Goal: Check status: Check status

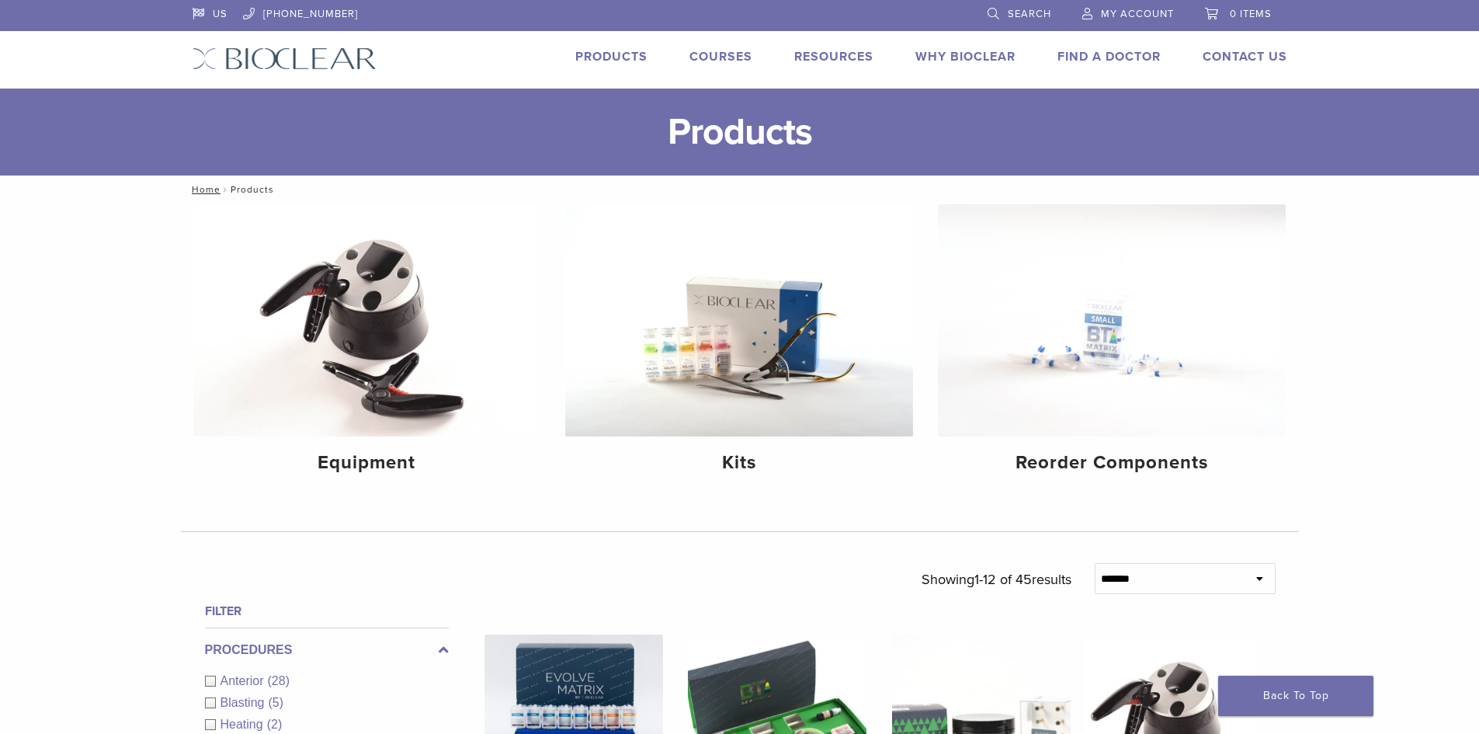
click at [1148, 9] on span "My Account" at bounding box center [1137, 14] width 73 height 12
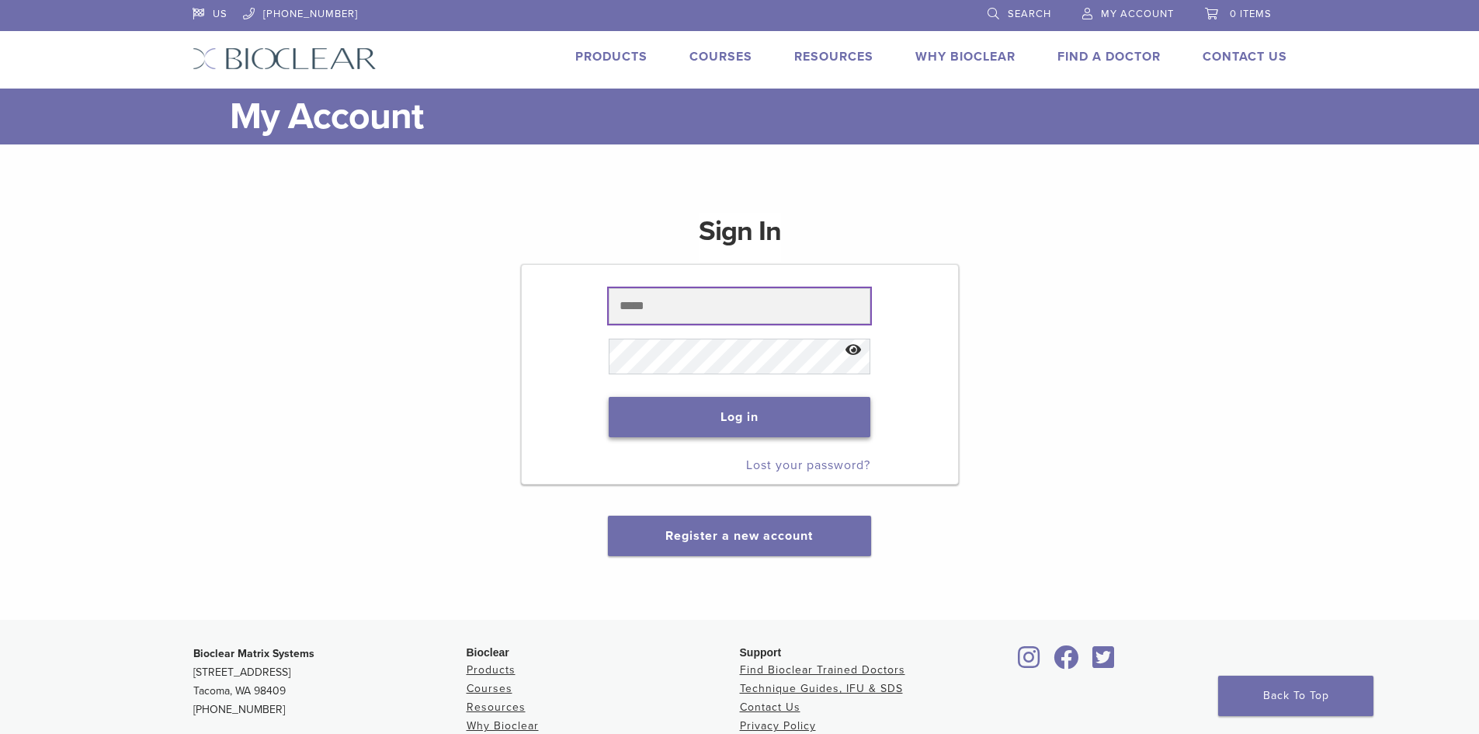
type input "**********"
click at [751, 422] on button "Log in" at bounding box center [740, 417] width 262 height 40
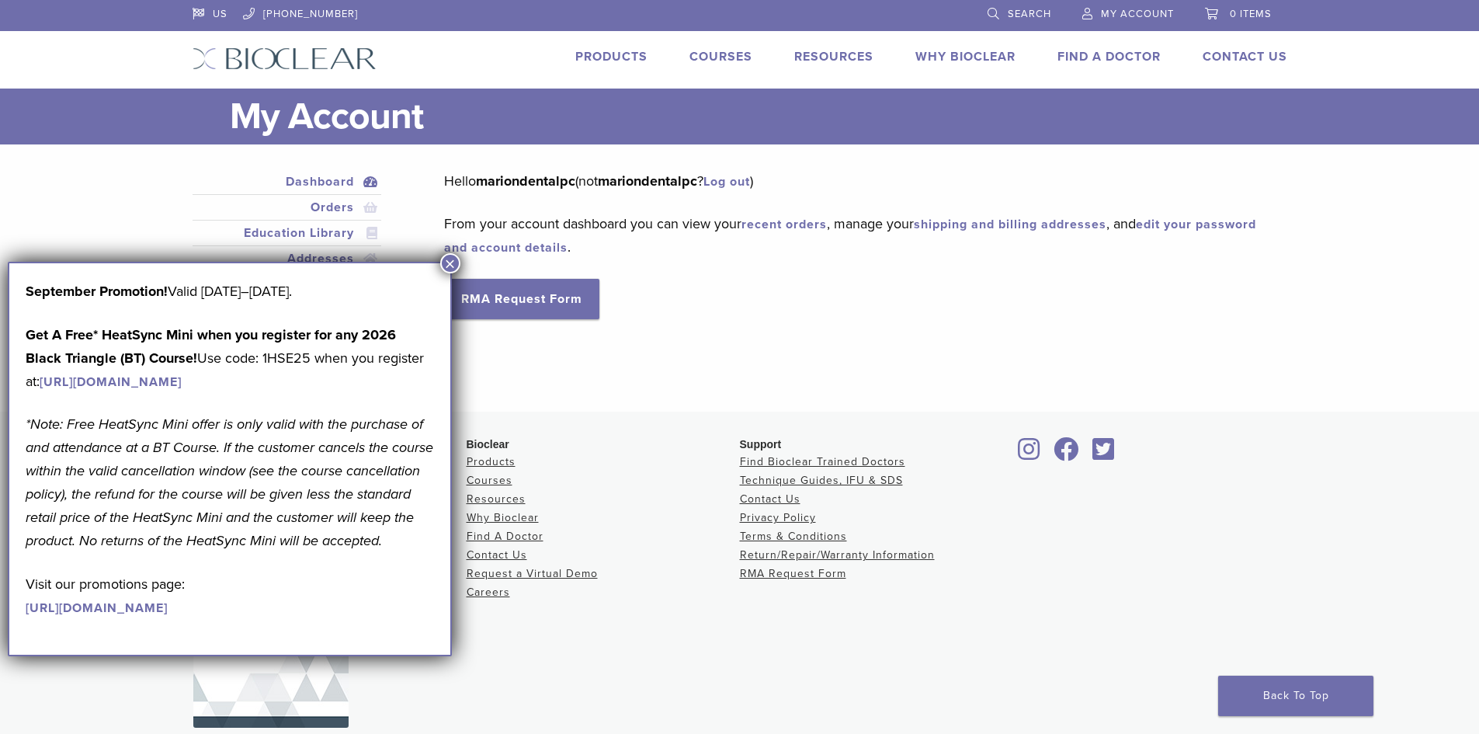
click at [452, 264] on button "×" at bounding box center [450, 263] width 20 height 20
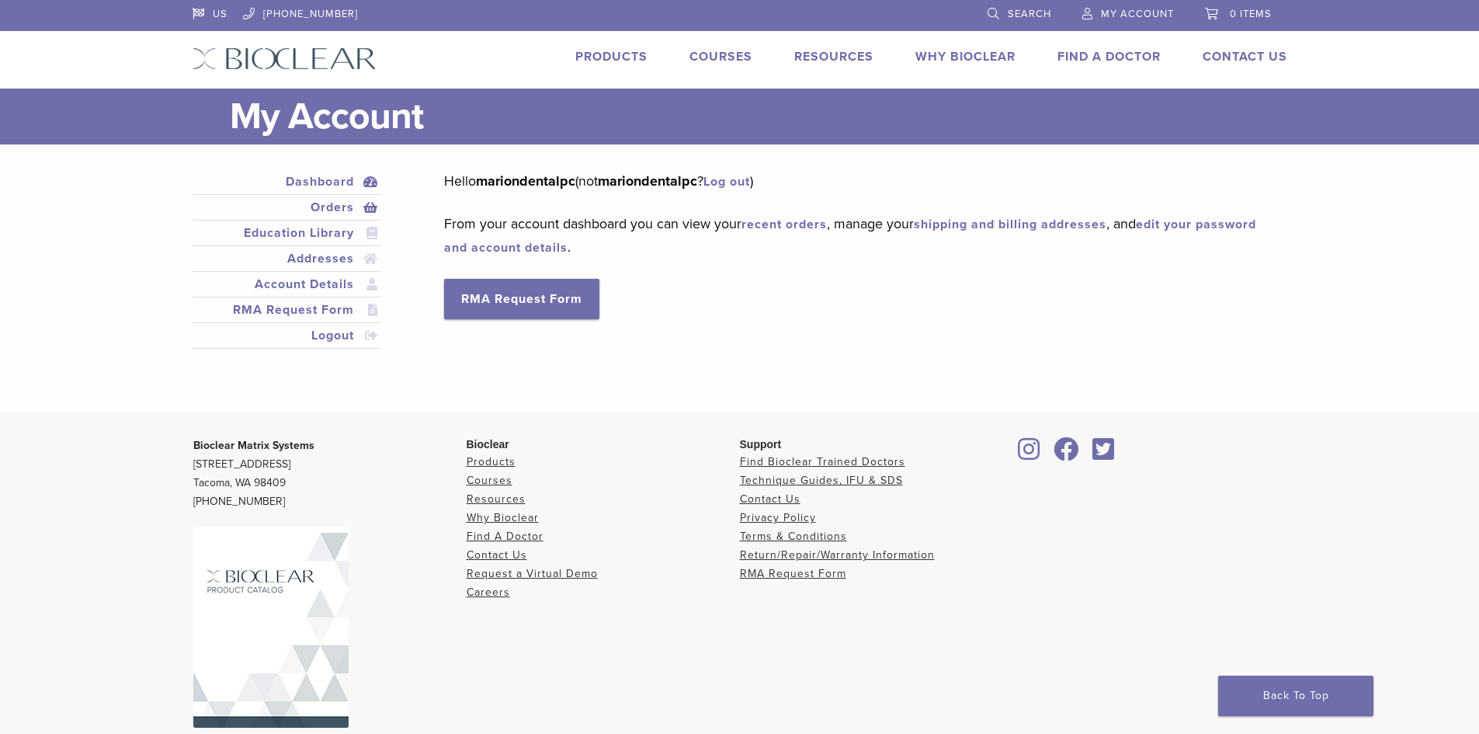
click at [329, 205] on link "Orders" at bounding box center [287, 207] width 183 height 19
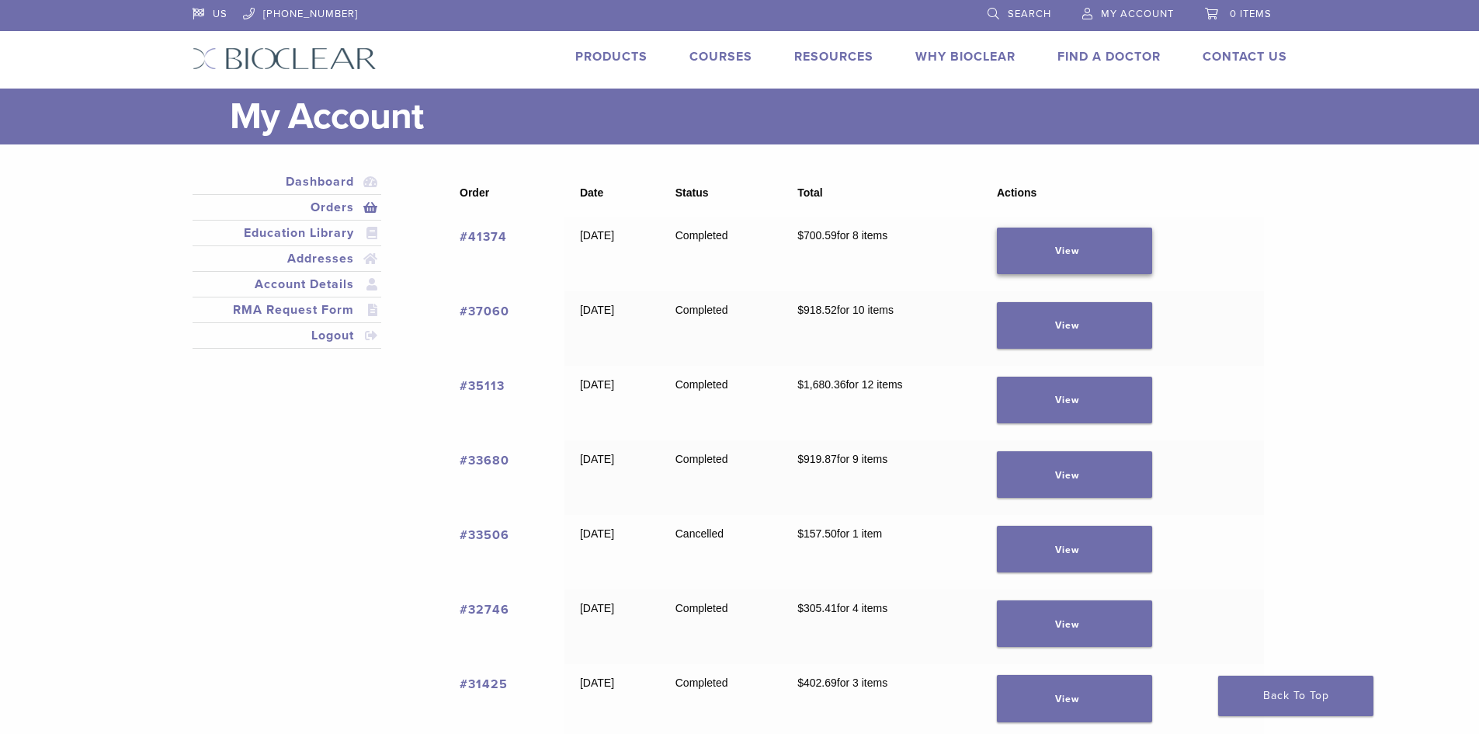
click at [1117, 250] on link "View" at bounding box center [1074, 250] width 155 height 47
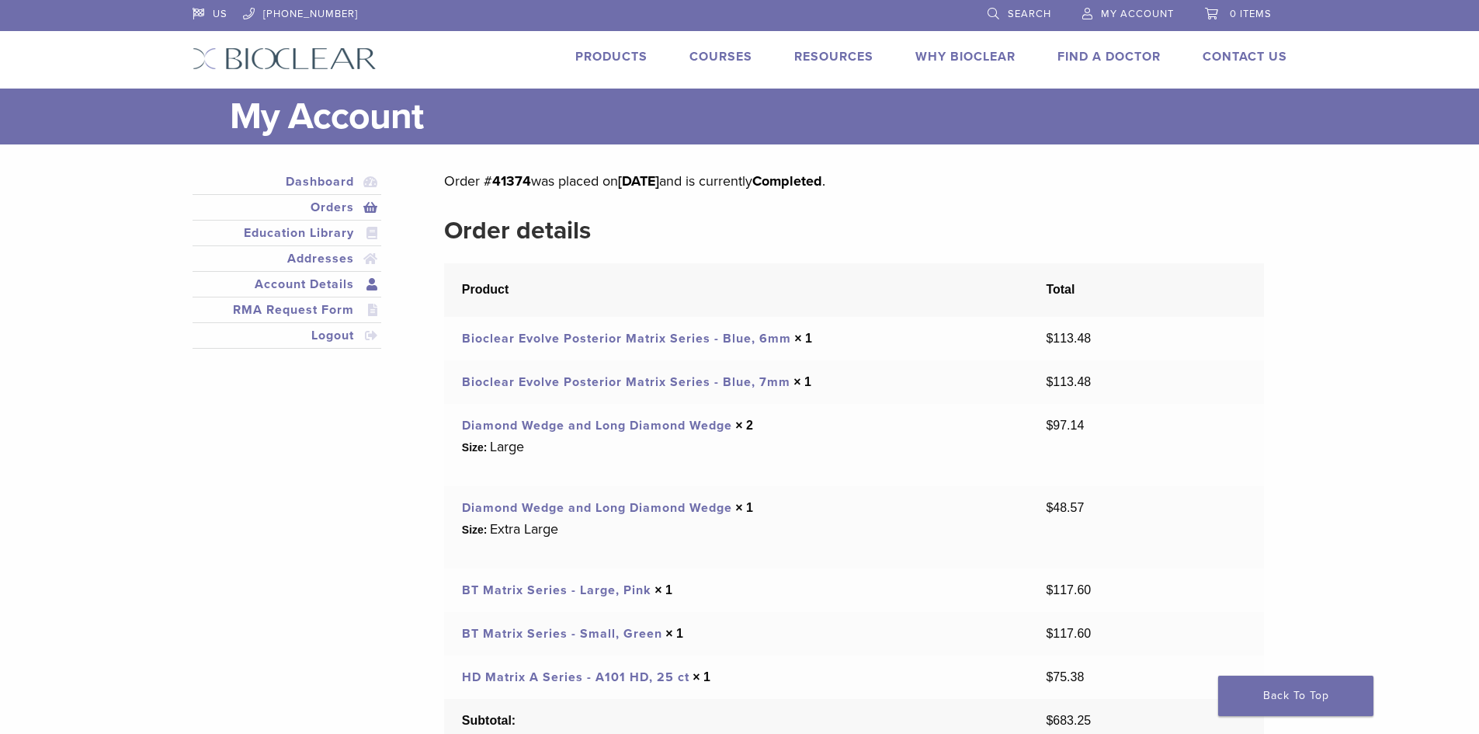
click at [330, 285] on link "Account Details" at bounding box center [287, 284] width 183 height 19
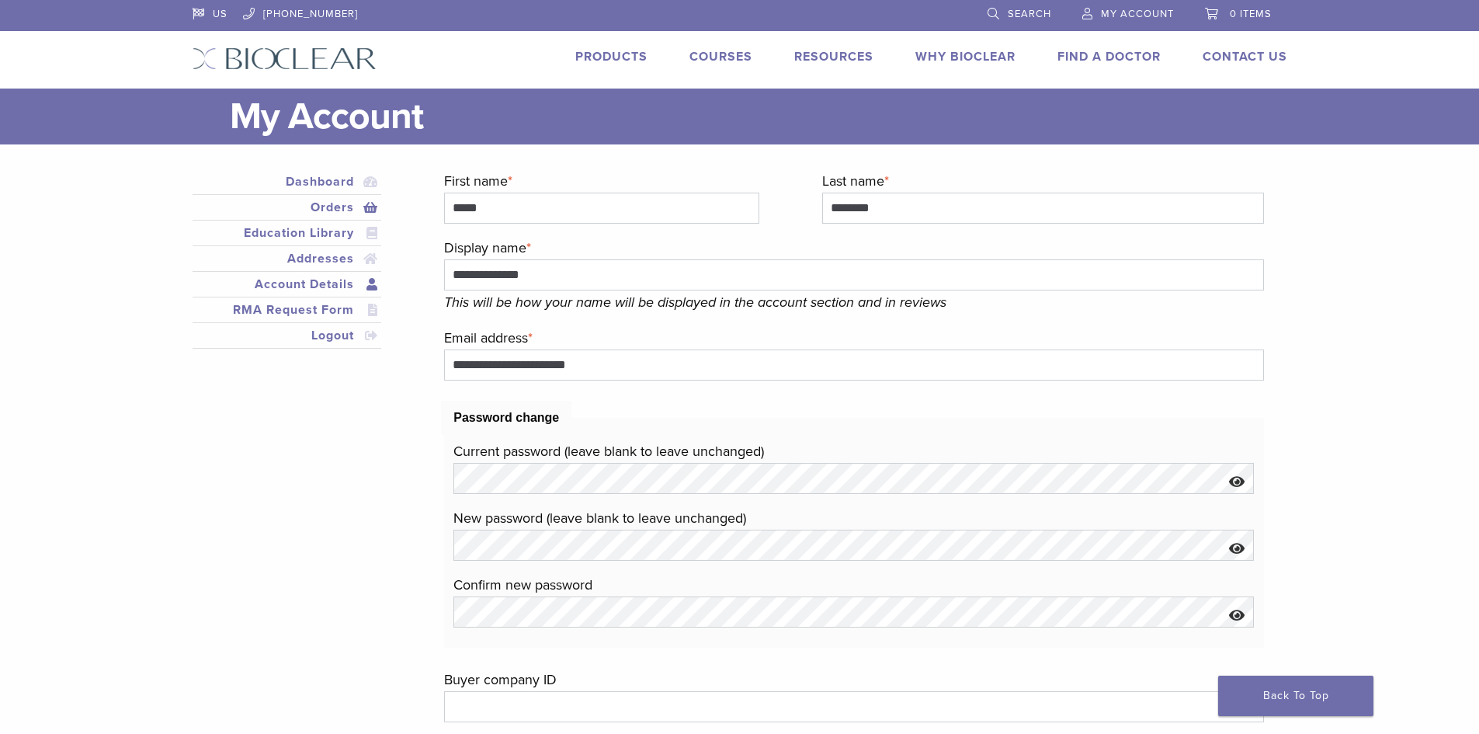
click at [326, 206] on link "Orders" at bounding box center [287, 207] width 183 height 19
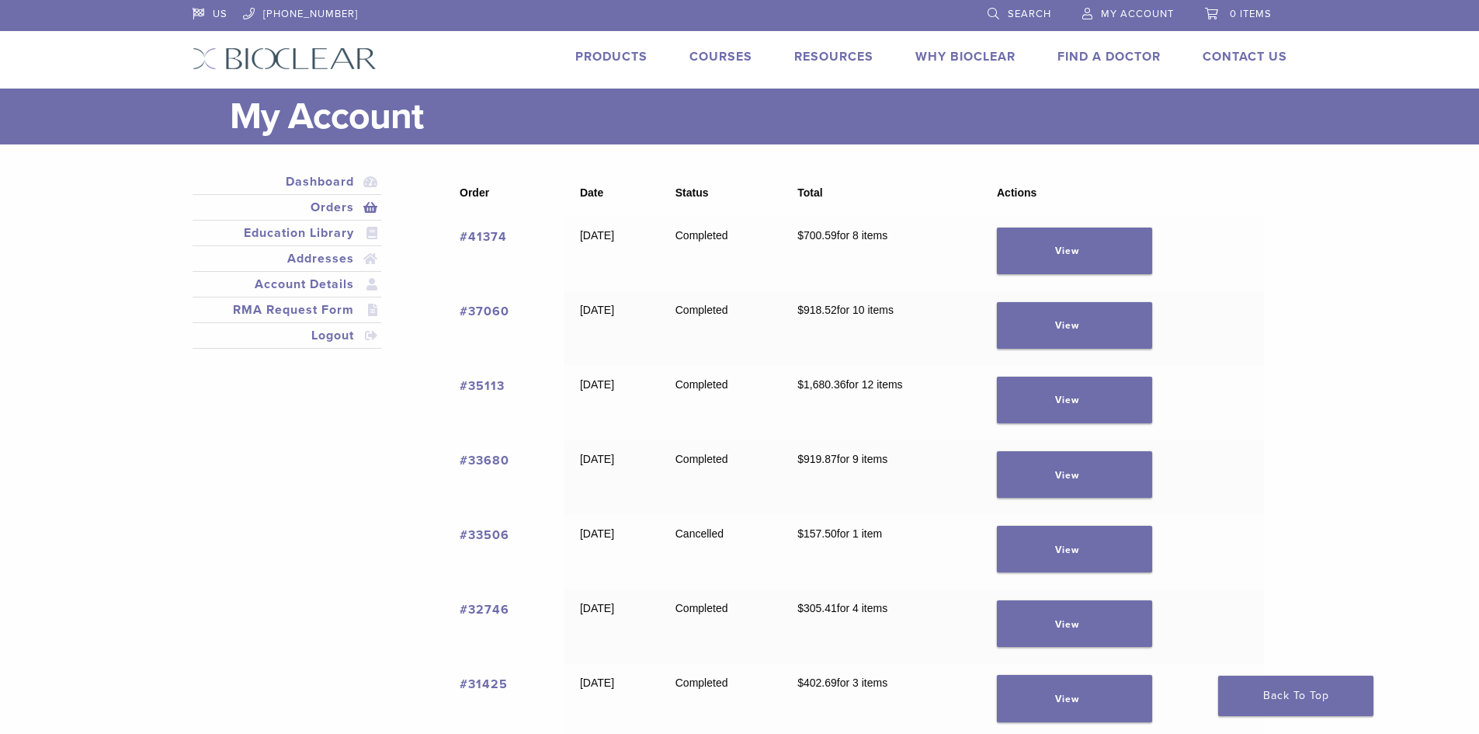
click at [494, 232] on link "#41374" at bounding box center [483, 237] width 47 height 16
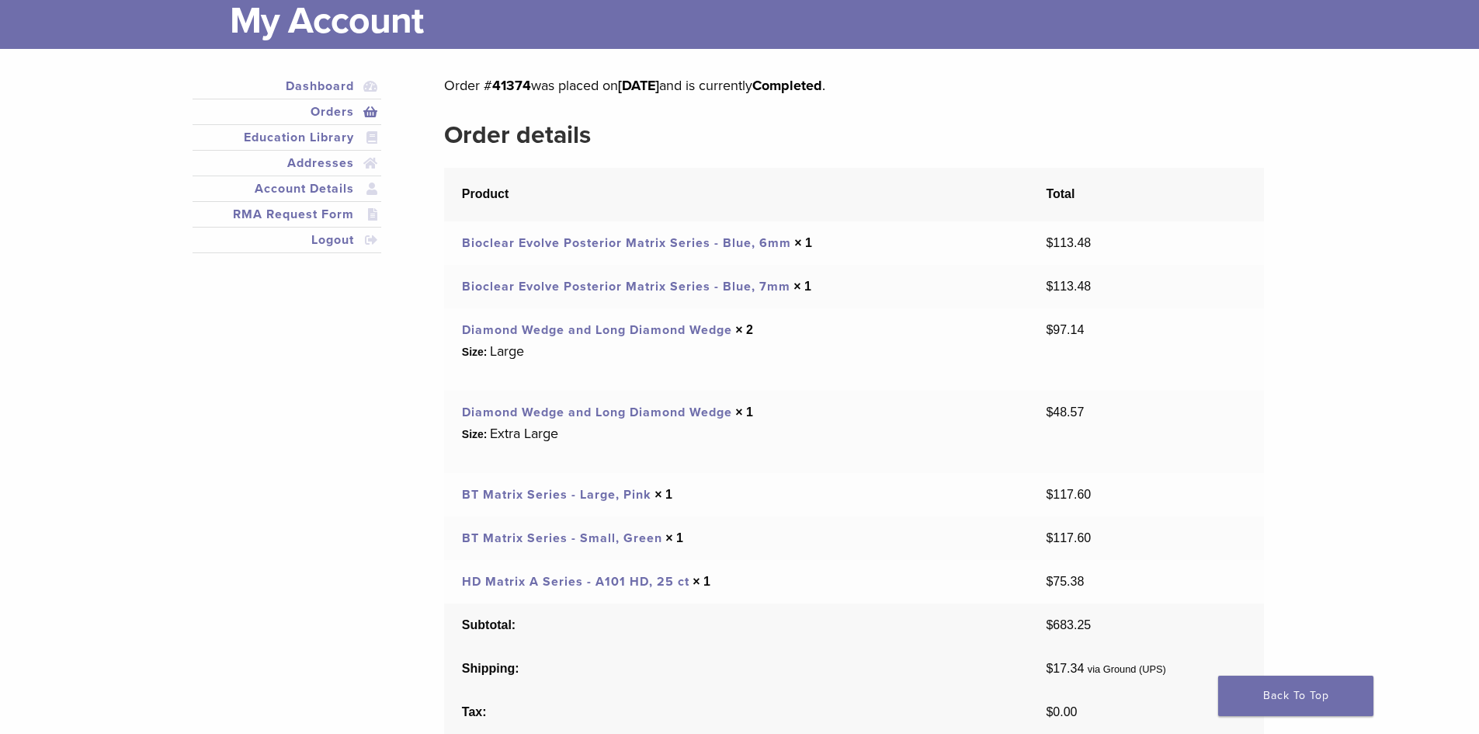
scroll to position [233, 0]
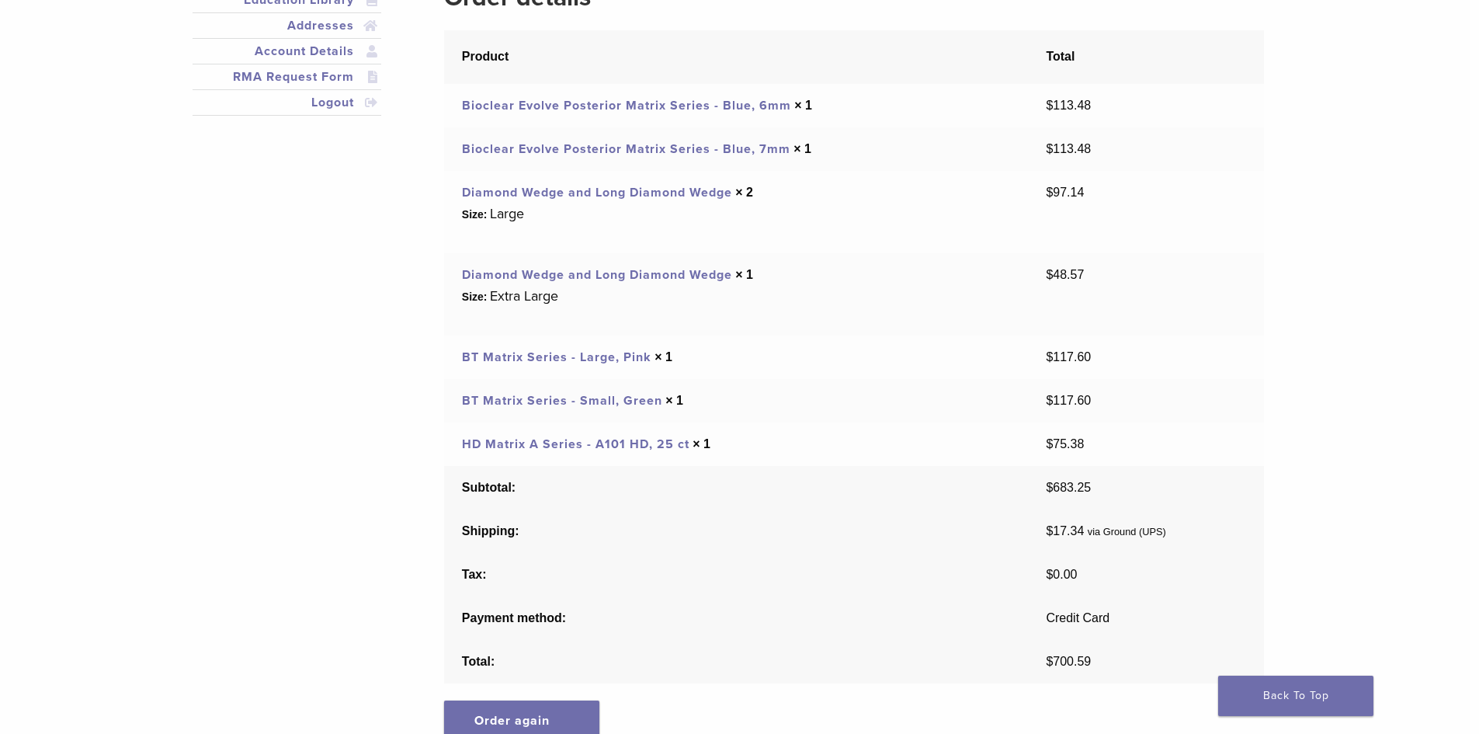
click at [1241, 149] on td "$ 113.48" at bounding box center [1145, 148] width 235 height 43
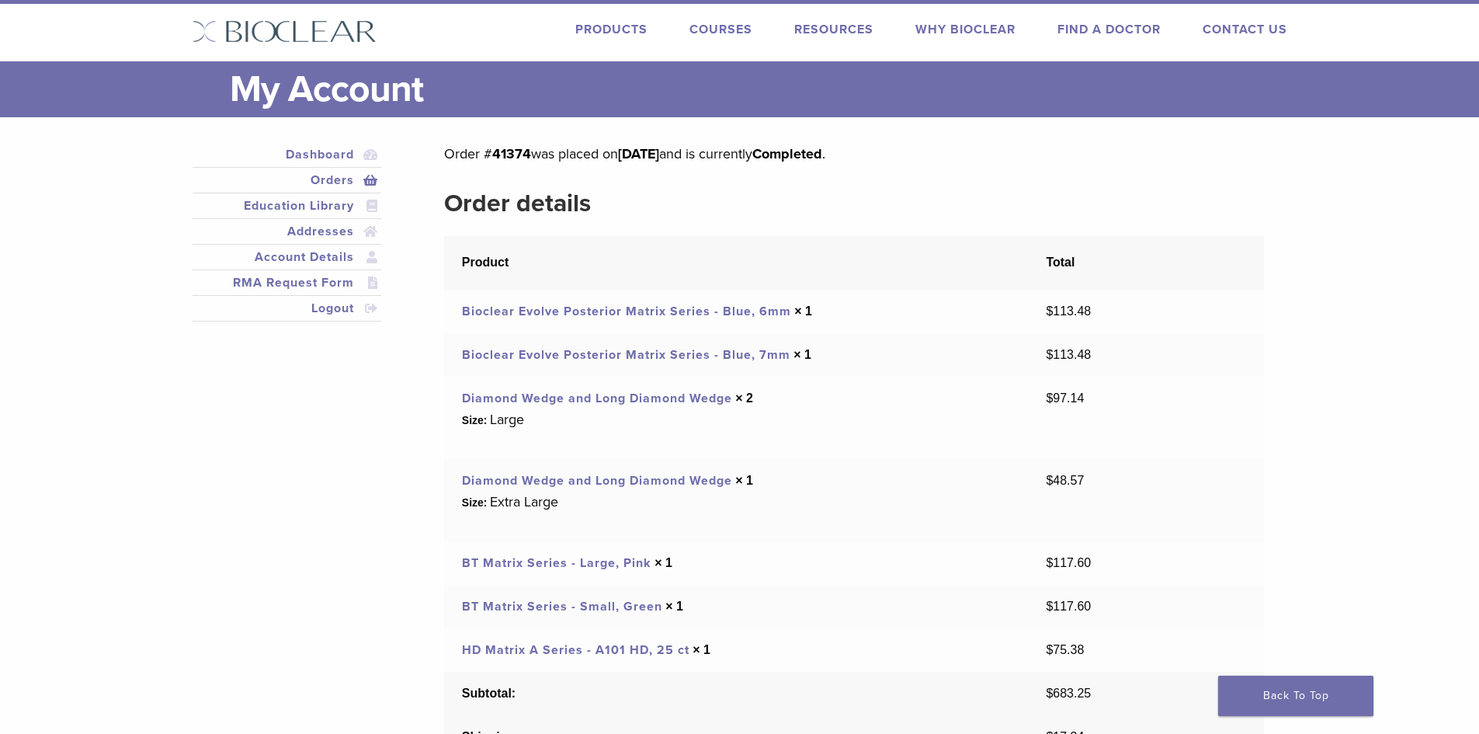
scroll to position [0, 0]
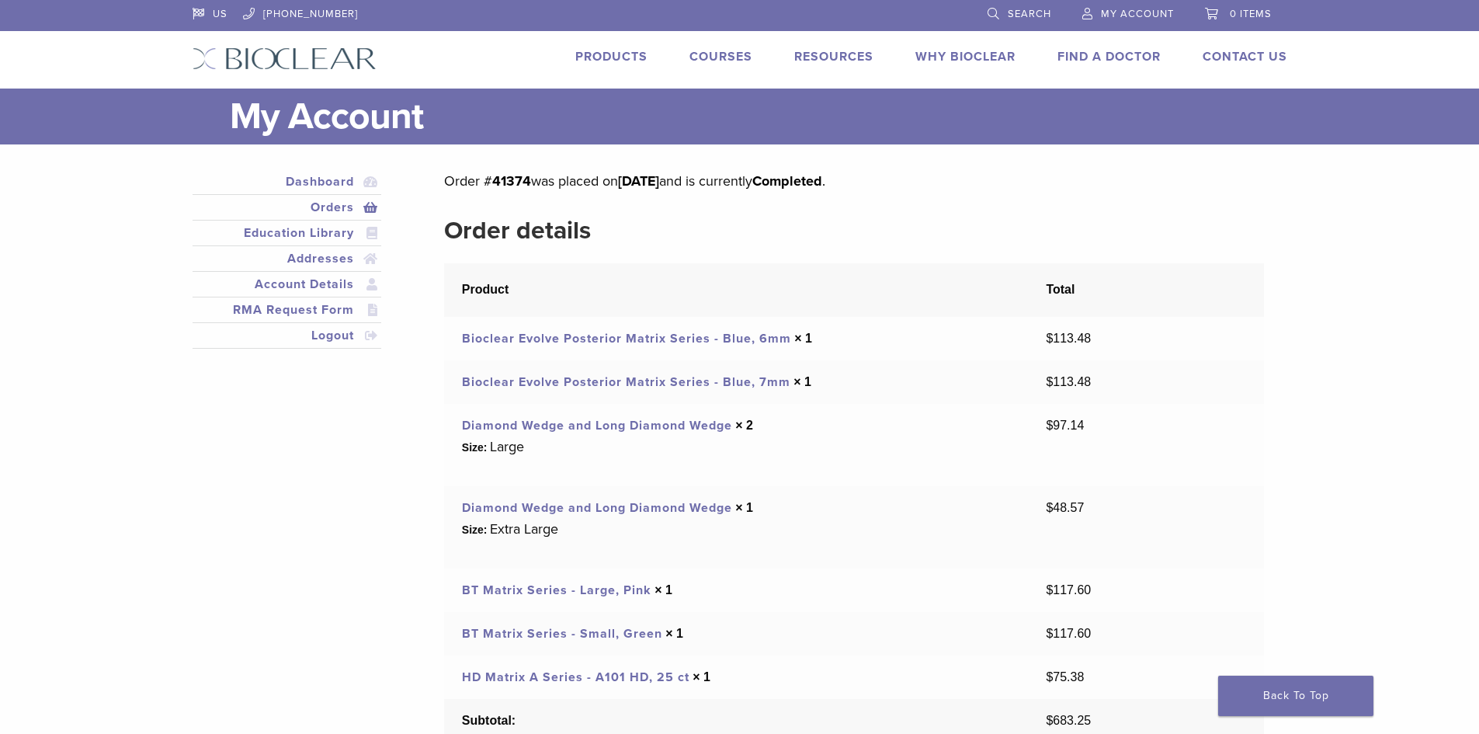
click at [337, 210] on link "Orders" at bounding box center [287, 207] width 183 height 19
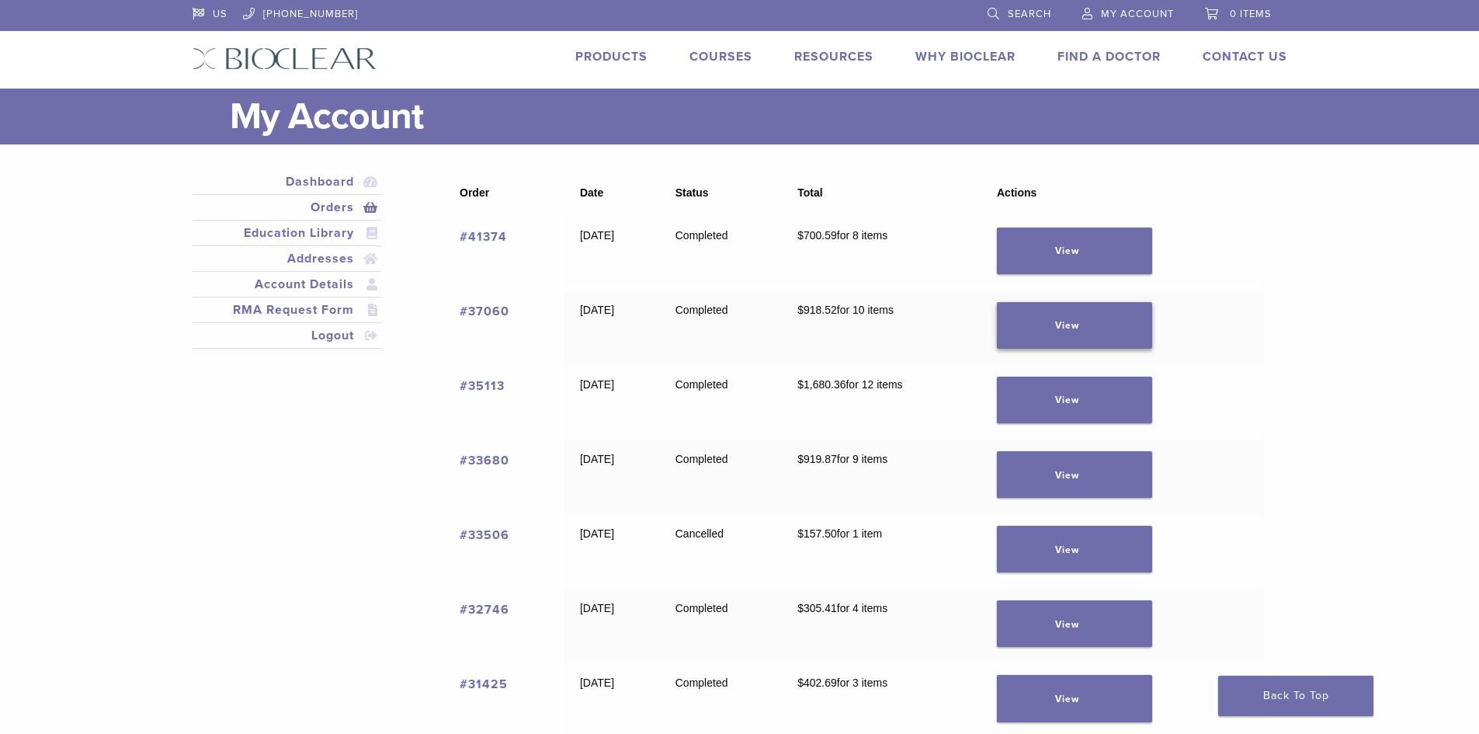
click at [1094, 315] on link "View" at bounding box center [1074, 325] width 155 height 47
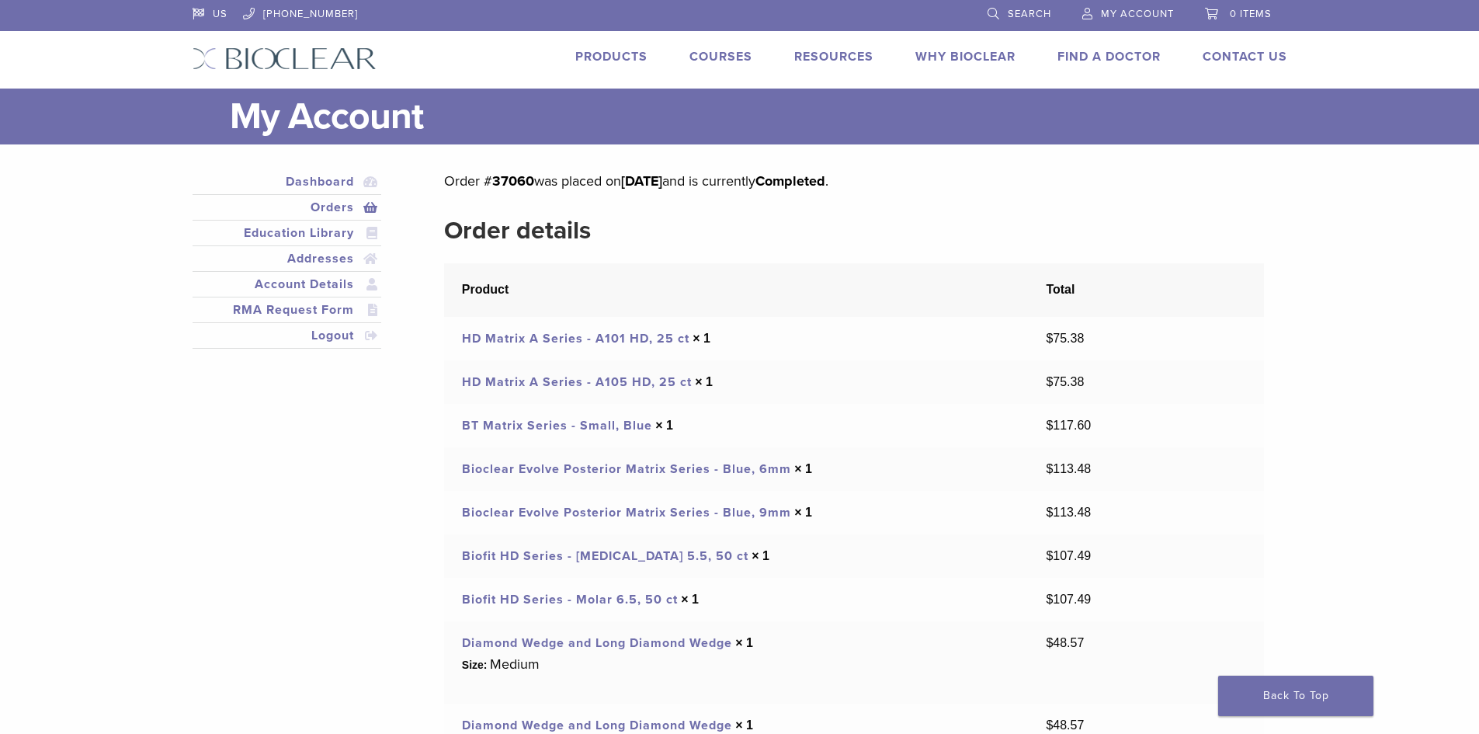
scroll to position [50, 0]
